Goal: Information Seeking & Learning: Learn about a topic

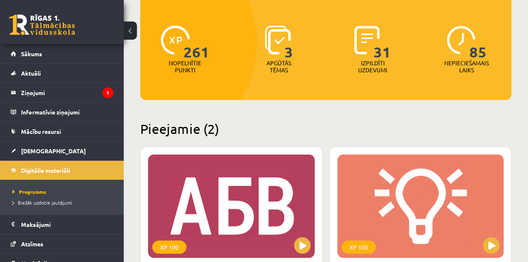
scroll to position [90, 0]
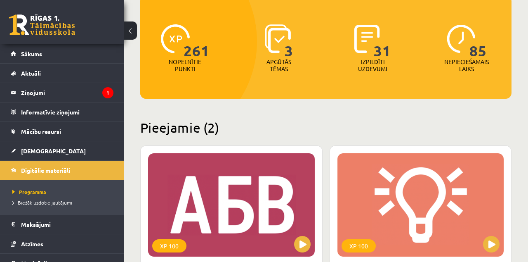
click at [233, 208] on div "XP 100" at bounding box center [231, 204] width 167 height 103
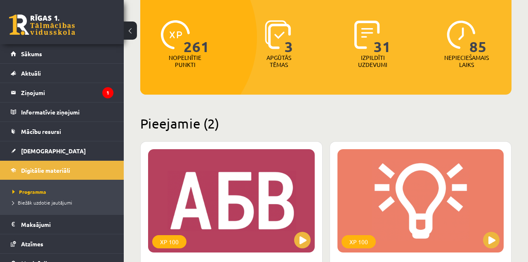
scroll to position [129, 0]
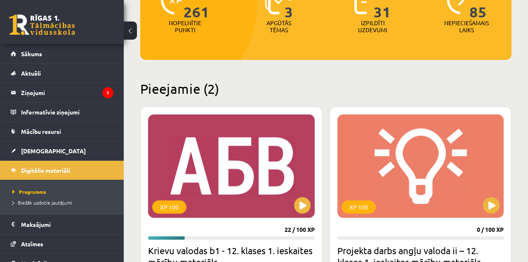
click at [239, 205] on div "XP 100" at bounding box center [231, 165] width 167 height 103
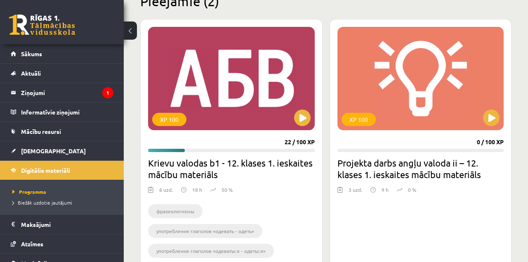
scroll to position [234, 0]
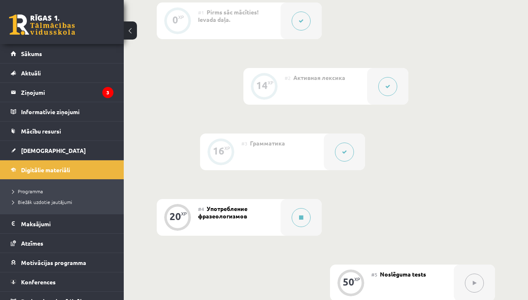
scroll to position [318, 0]
click at [302, 219] on icon at bounding box center [301, 217] width 4 height 5
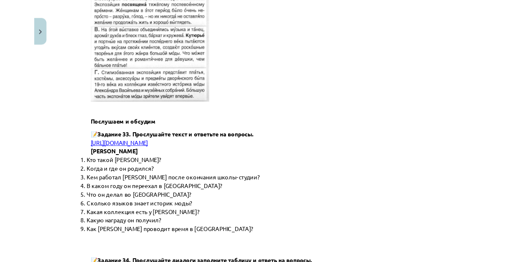
scroll to position [2202, 0]
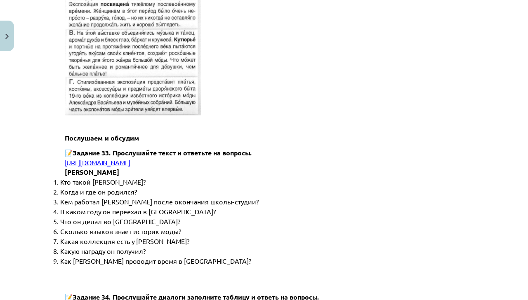
click at [130, 158] on span "https://www.zvaigzne.lv/upload/audio/100Urokov/2/73%204.mp3" at bounding box center [98, 162] width 66 height 8
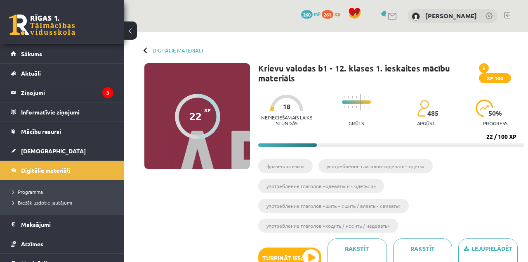
scroll to position [318, 0]
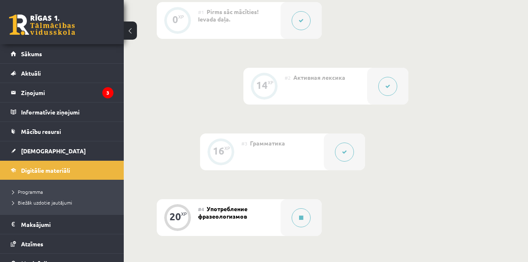
click at [300, 223] on button at bounding box center [301, 217] width 19 height 19
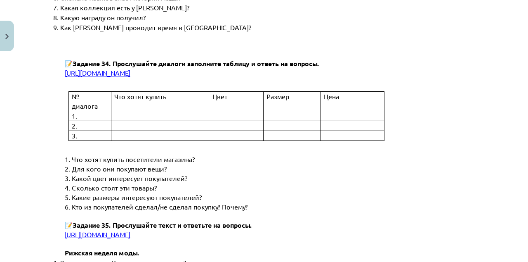
scroll to position [2435, 0]
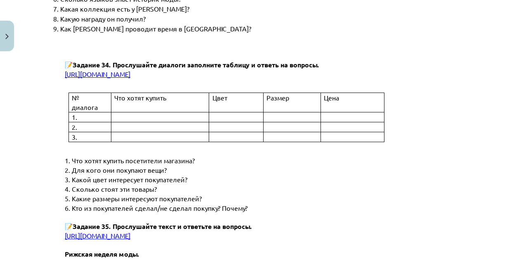
click at [130, 70] on span "https://www.zvaigzne.lv/upload/audio/100Urokov/2/69%203%203.mp3" at bounding box center [98, 74] width 66 height 8
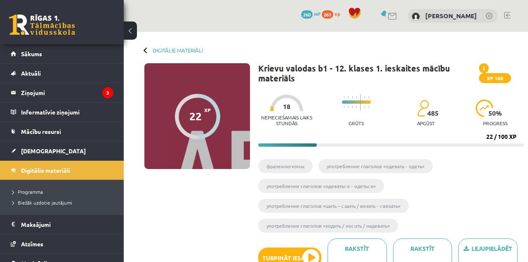
scroll to position [318, 0]
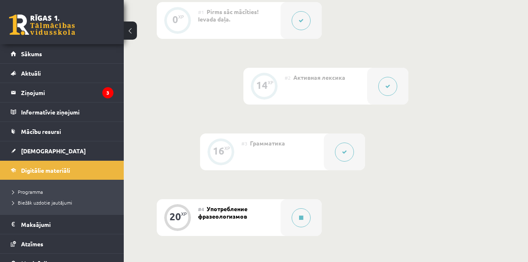
click at [302, 219] on icon at bounding box center [301, 217] width 4 height 5
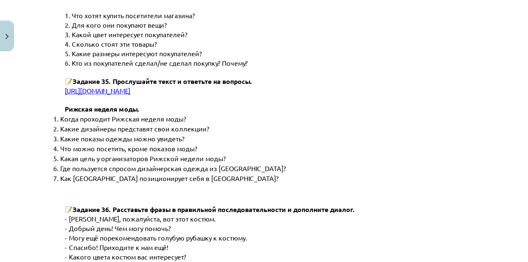
scroll to position [2578, 0]
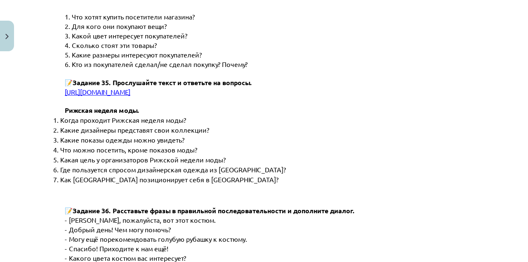
click at [130, 87] on span "[URL][DOMAIN_NAME]" at bounding box center [98, 91] width 66 height 8
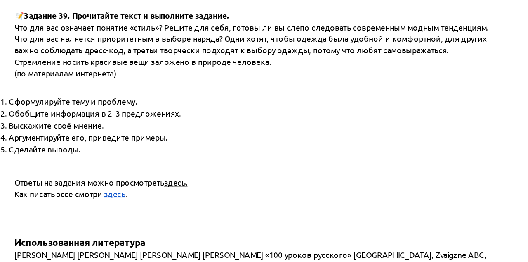
scroll to position [3132, 0]
click at [207, 165] on span "здесь." at bounding box center [198, 169] width 19 height 8
click at [204, 165] on span "здесь." at bounding box center [198, 169] width 19 height 8
click at [152, 175] on span "здесь" at bounding box center [148, 179] width 18 height 8
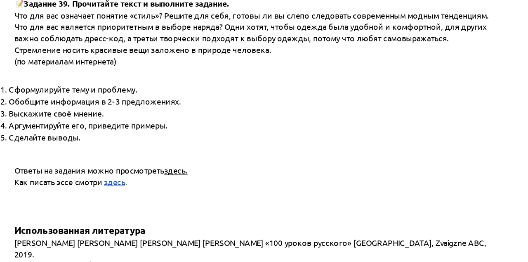
scroll to position [3154, 0]
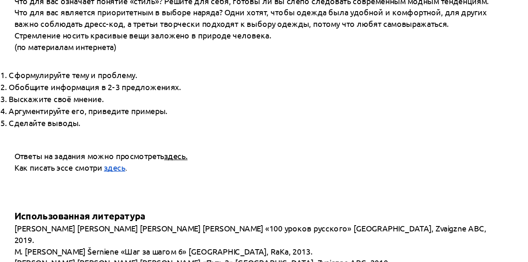
click at [152, 153] on span "здесь" at bounding box center [148, 157] width 18 height 8
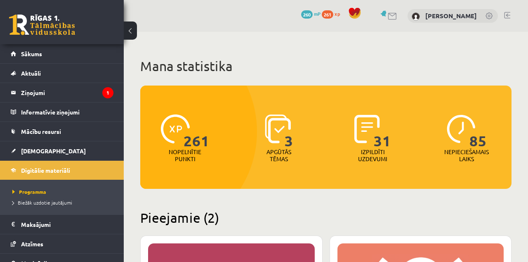
scroll to position [257, 0]
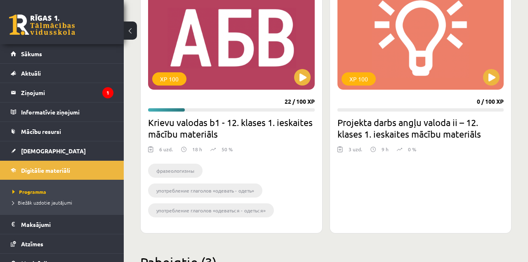
click at [226, 58] on div "XP 100" at bounding box center [231, 37] width 167 height 103
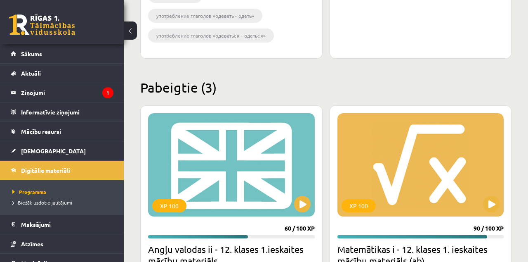
scroll to position [432, 0]
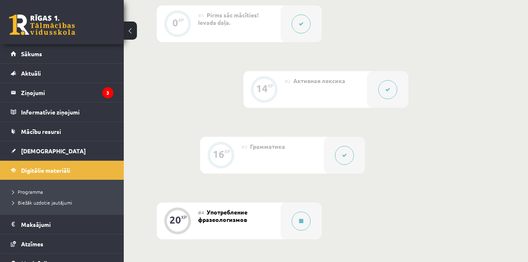
scroll to position [315, 0]
click at [303, 222] on button at bounding box center [301, 220] width 19 height 19
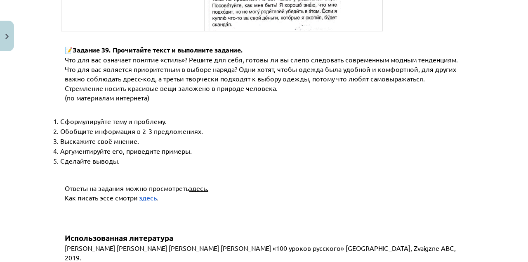
scroll to position [3154, 0]
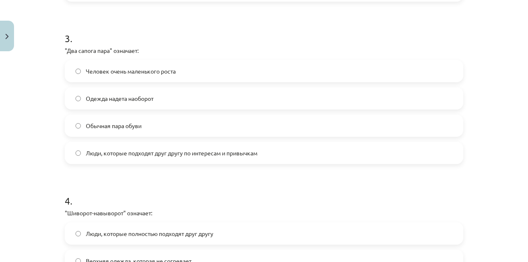
scroll to position [471, 0]
click at [81, 159] on label "Люди, которые подходят друг другу по интересам и привычкам" at bounding box center [264, 152] width 397 height 21
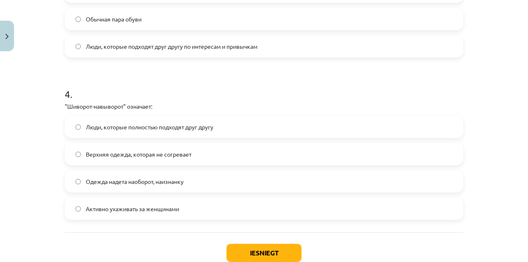
scroll to position [591, 0]
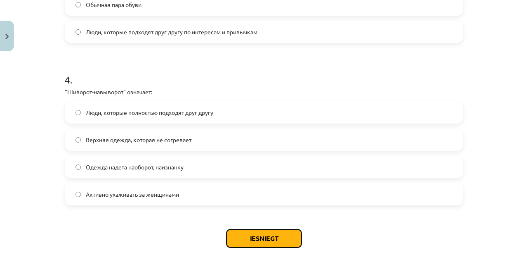
click at [268, 238] on button "Iesniegt" at bounding box center [264, 238] width 75 height 18
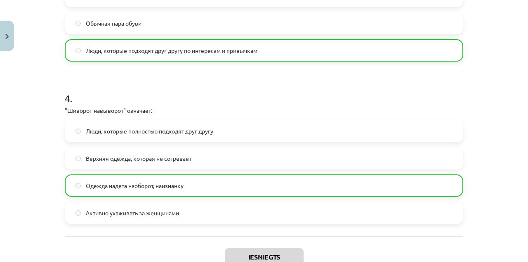
scroll to position [617, 0]
